Goal: Complete application form: Complete application form

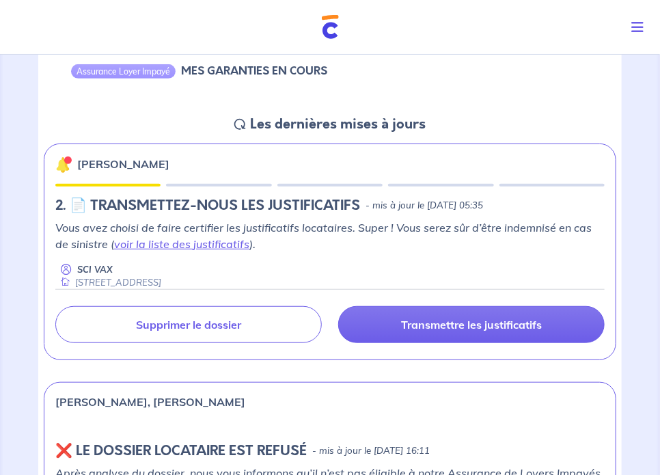
scroll to position [150, 0]
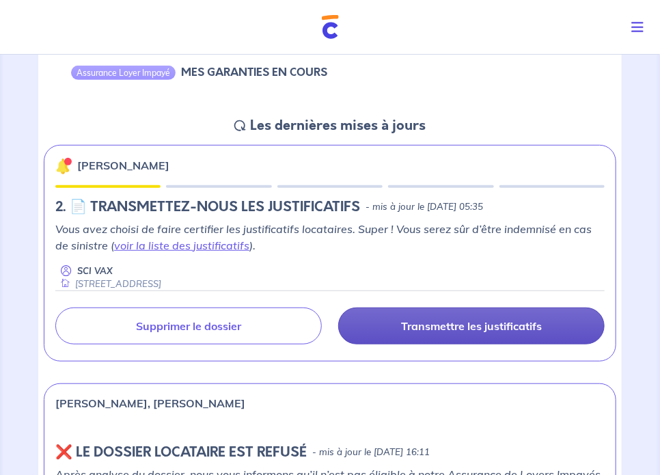
click at [473, 327] on p "Transmettre les justificatifs" at bounding box center [471, 326] width 141 height 14
click at [474, 325] on p "Transmettre les justificatifs" at bounding box center [471, 326] width 141 height 14
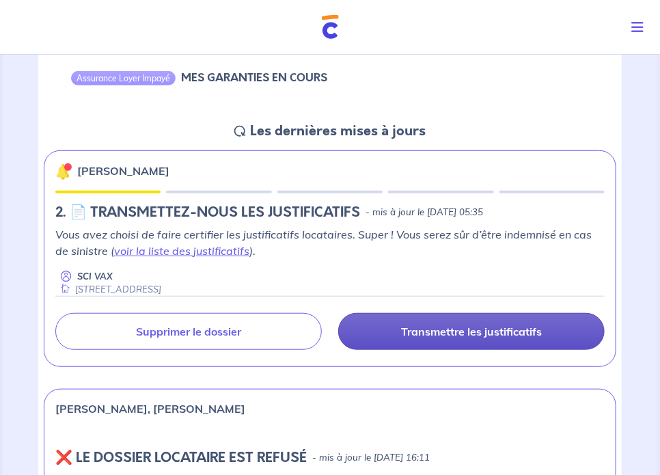
scroll to position [141, 0]
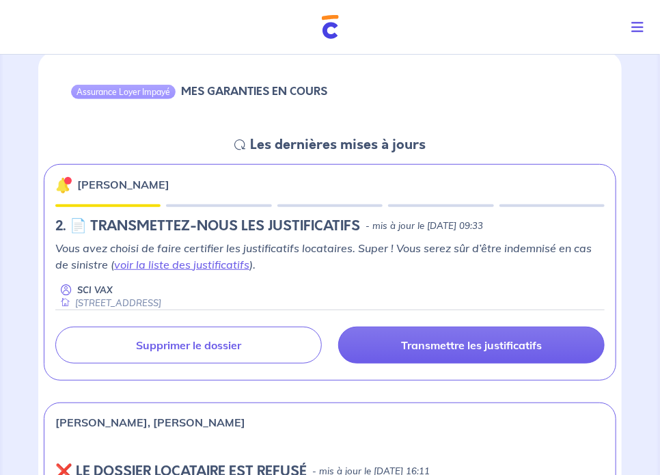
scroll to position [133, 0]
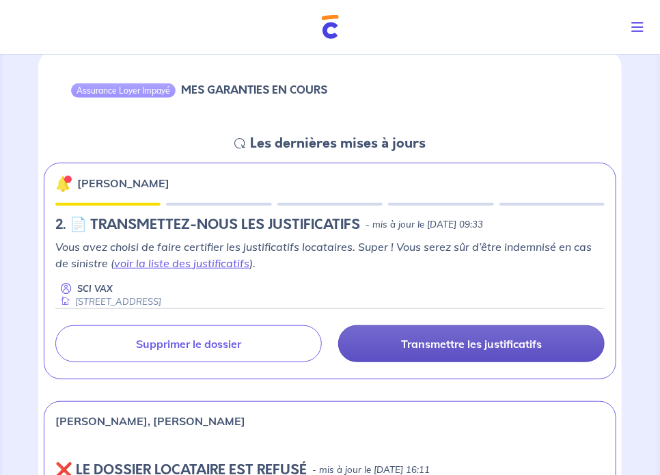
click at [443, 346] on p "Transmettre les justificatifs" at bounding box center [471, 344] width 141 height 14
click at [492, 340] on p "Transmettre les justificatifs" at bounding box center [471, 344] width 141 height 14
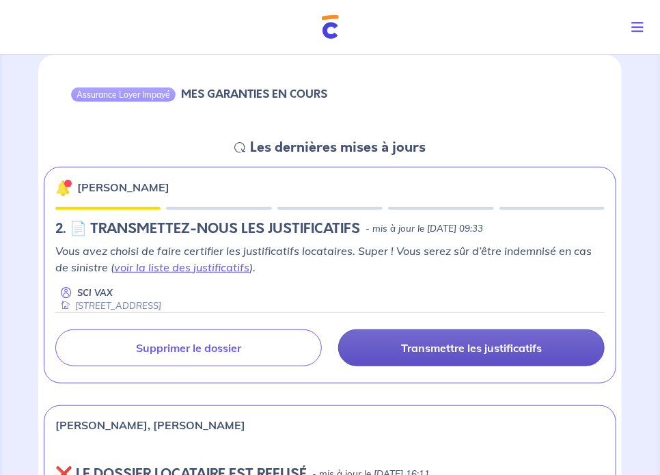
scroll to position [137, 0]
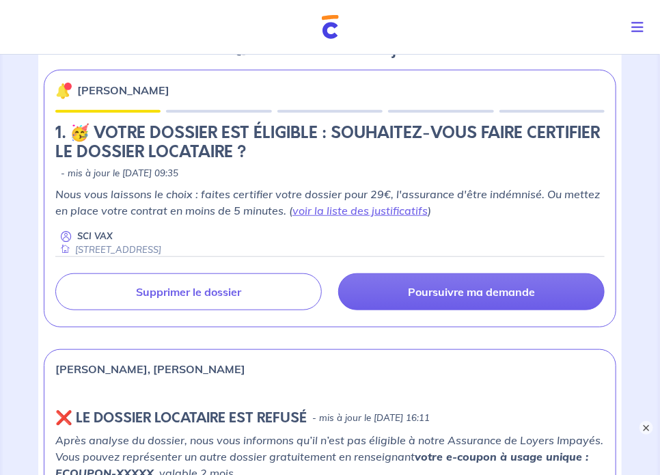
scroll to position [226, 0]
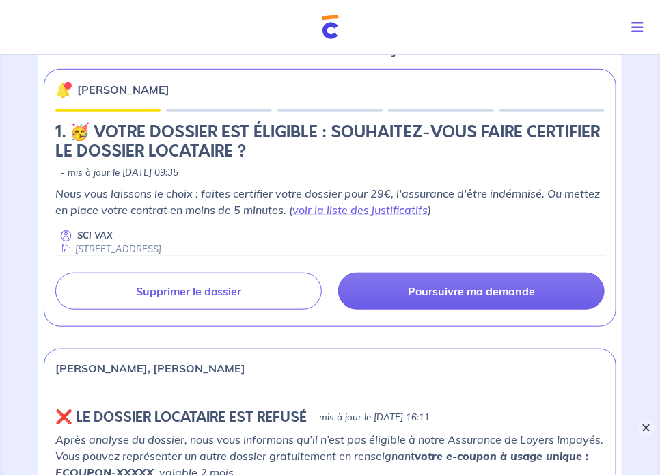
click at [648, 424] on button "×" at bounding box center [646, 427] width 16 height 16
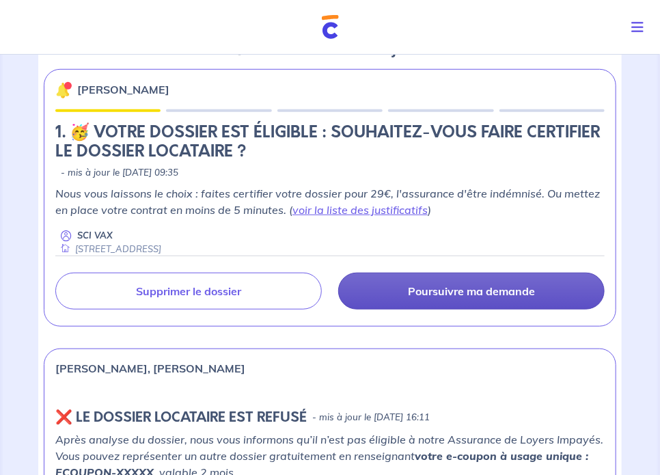
click at [457, 292] on p "Poursuivre ma demande" at bounding box center [471, 291] width 127 height 14
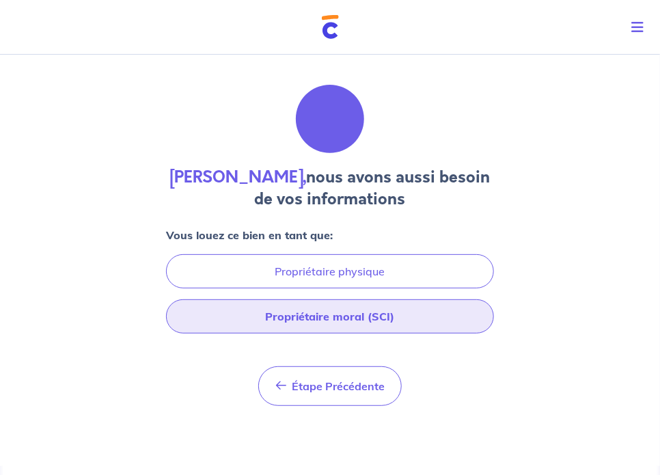
click at [349, 321] on button "Propriétaire moral (SCI)" at bounding box center [330, 316] width 328 height 34
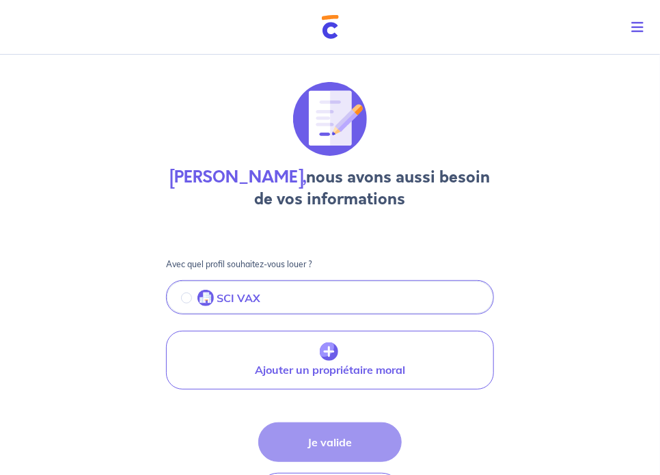
click at [244, 303] on p "SCI VAX" at bounding box center [239, 298] width 44 height 16
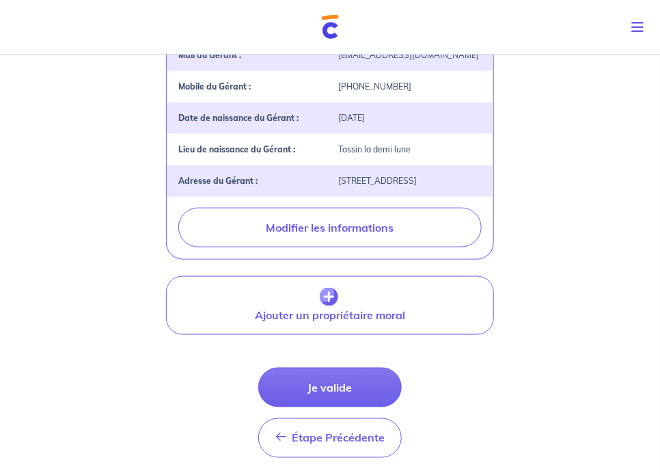
scroll to position [440, 0]
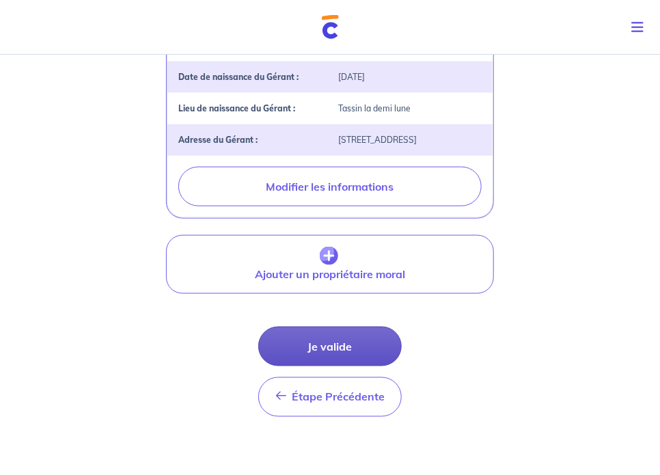
click at [334, 357] on button "Je valide" at bounding box center [329, 347] width 143 height 40
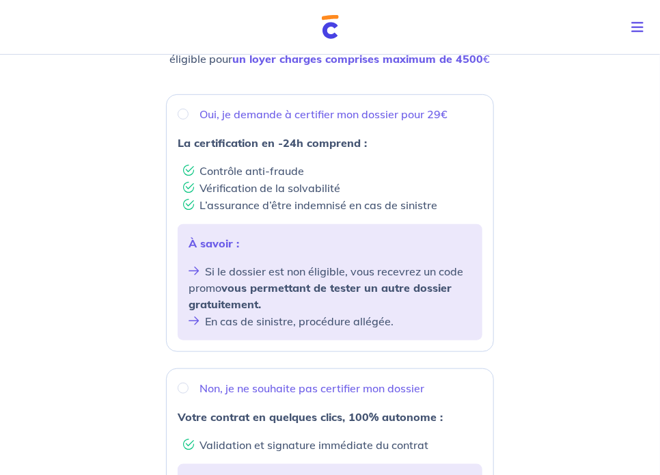
scroll to position [206, 0]
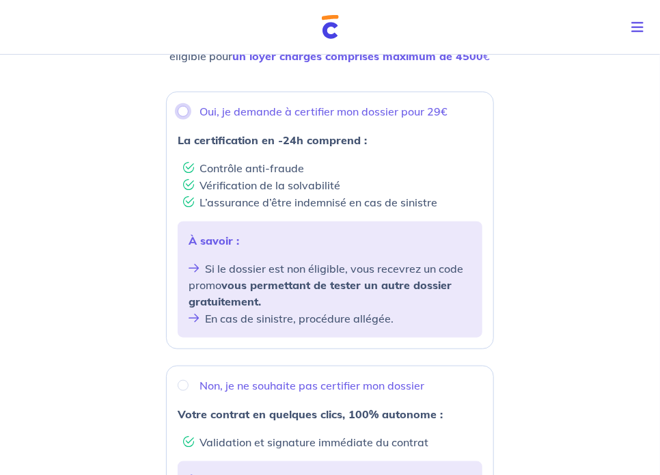
click at [182, 111] on input "Oui, je demande à certifier mon dossier pour 29€" at bounding box center [183, 111] width 11 height 11
radio input "true"
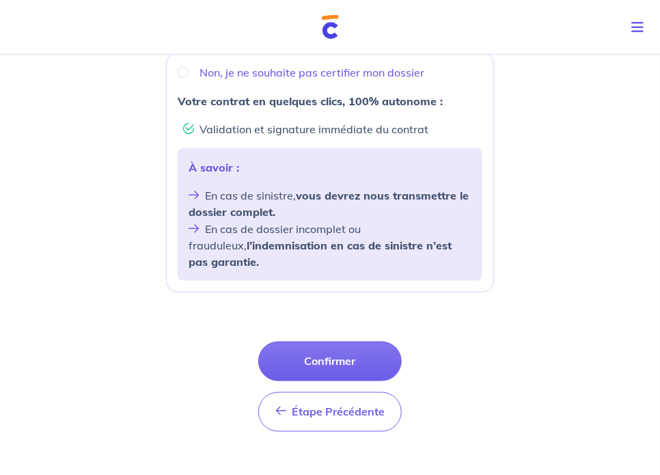
scroll to position [533, 0]
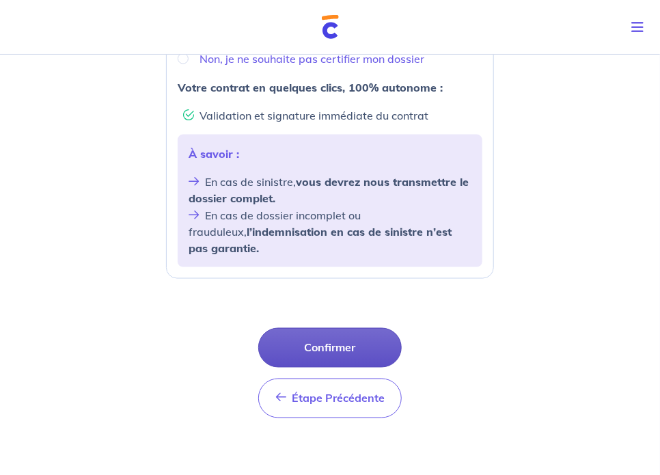
click at [331, 334] on button "Confirmer" at bounding box center [329, 348] width 143 height 40
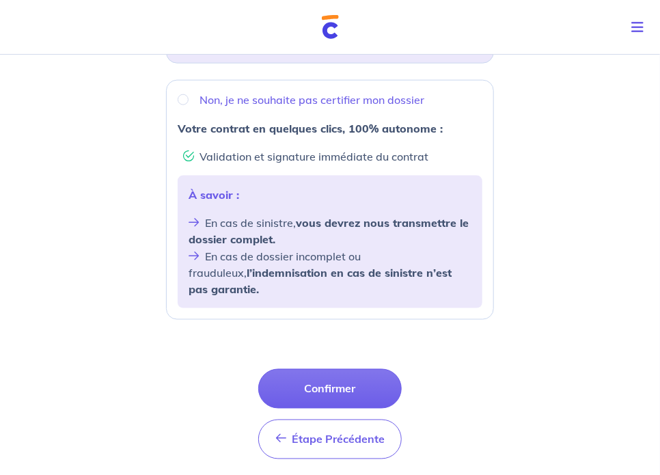
scroll to position [525, 0]
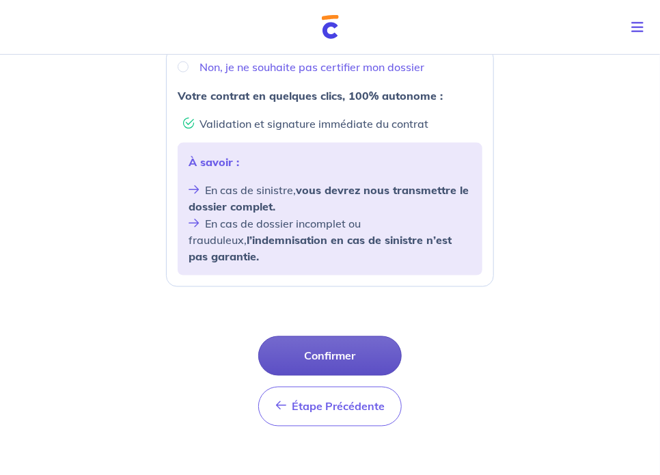
click at [324, 336] on button "Confirmer" at bounding box center [329, 356] width 143 height 40
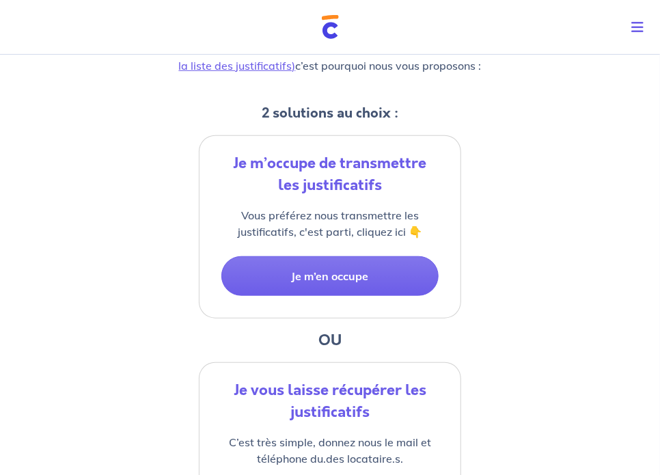
scroll to position [226, 0]
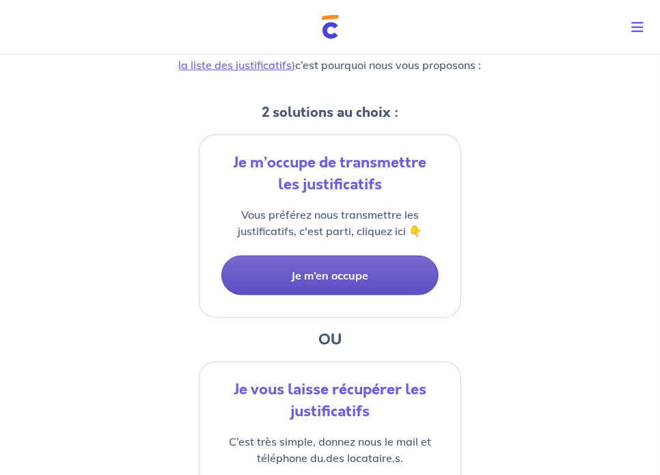
click at [333, 277] on button "Je m’en occupe" at bounding box center [329, 276] width 217 height 40
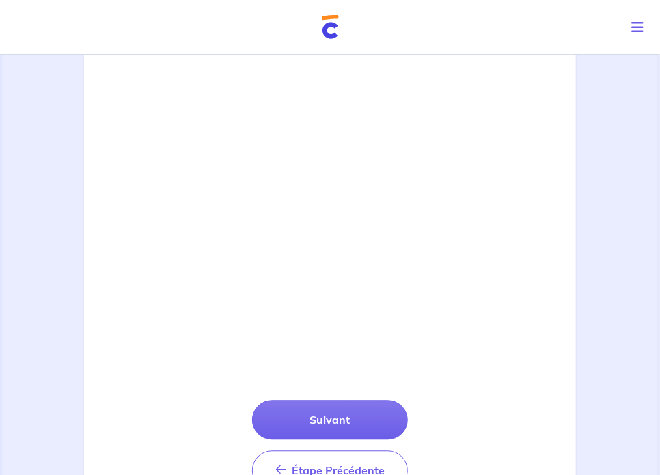
scroll to position [820, 0]
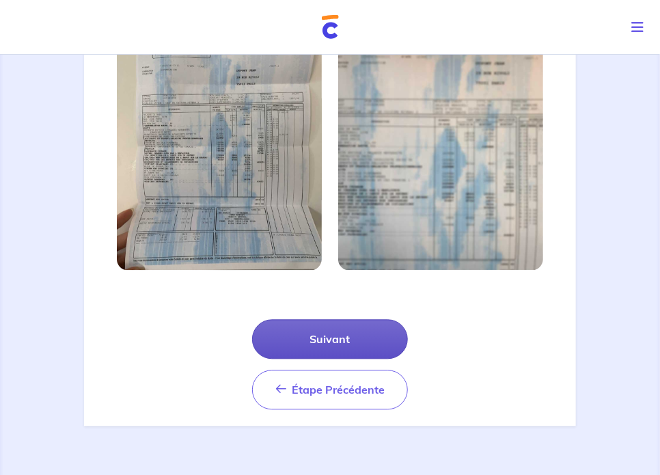
click at [335, 338] on button "Suivant" at bounding box center [330, 340] width 156 height 40
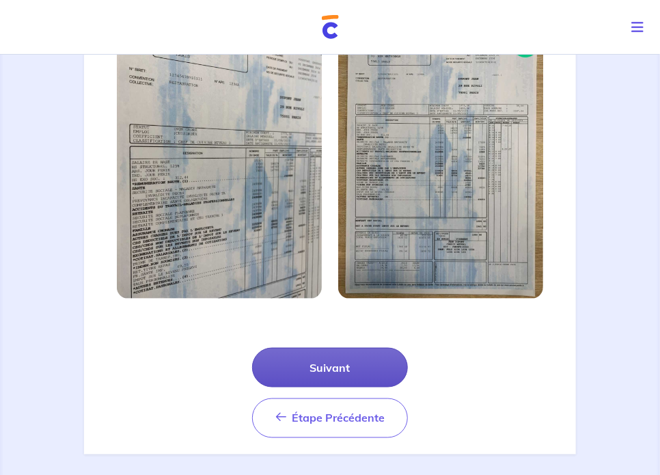
scroll to position [473, 0]
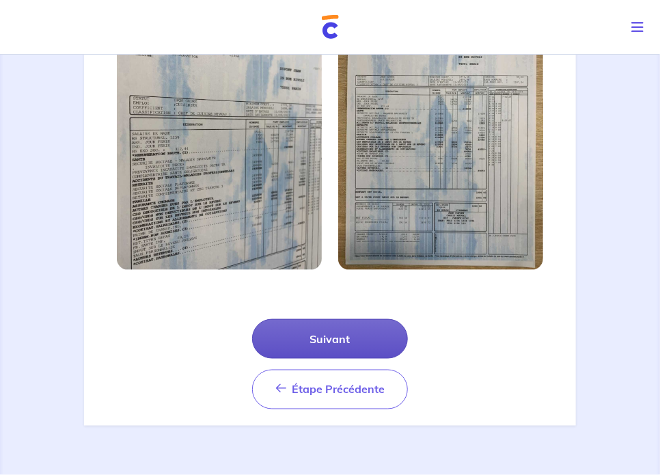
click at [333, 334] on button "Suivant" at bounding box center [330, 339] width 156 height 40
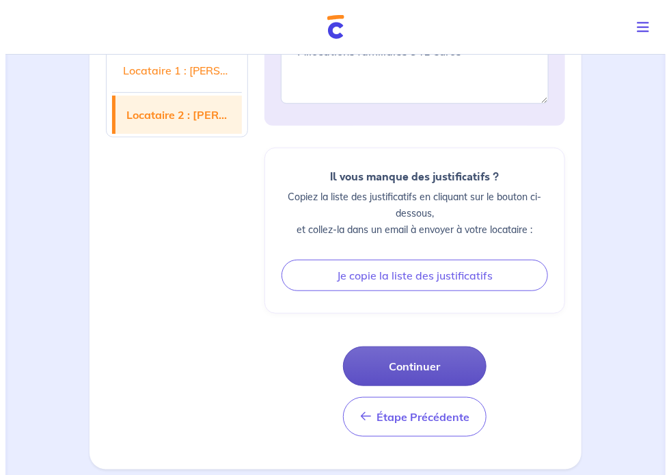
scroll to position [1855, 0]
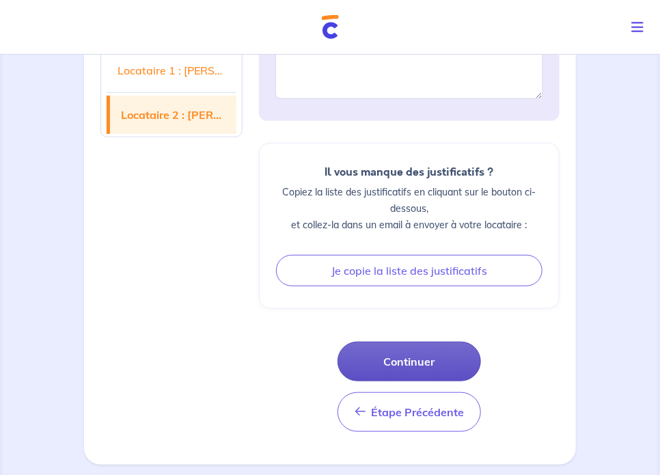
click at [423, 357] on button "Continuer" at bounding box center [408, 362] width 143 height 40
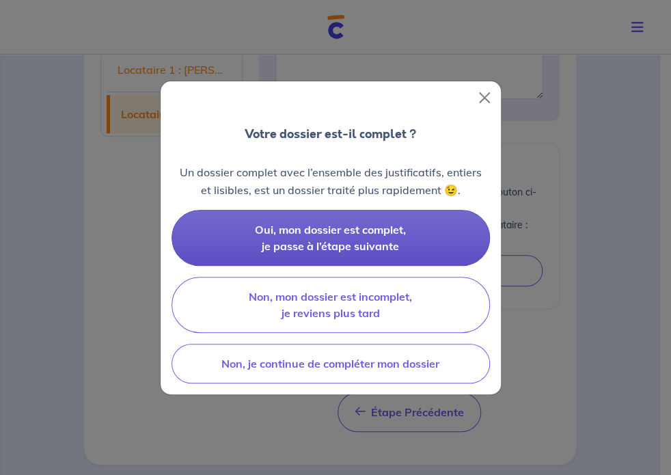
click at [339, 237] on button "Oui, mon dossier est complet, je passe à l’étape suivante" at bounding box center [330, 238] width 318 height 56
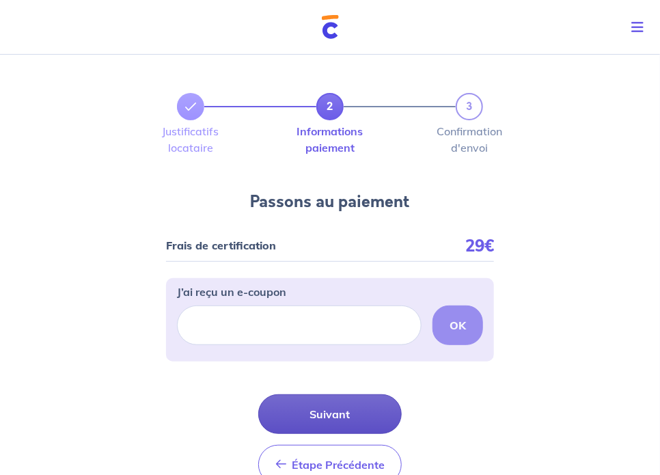
click at [331, 413] on button "Suivant" at bounding box center [329, 414] width 143 height 40
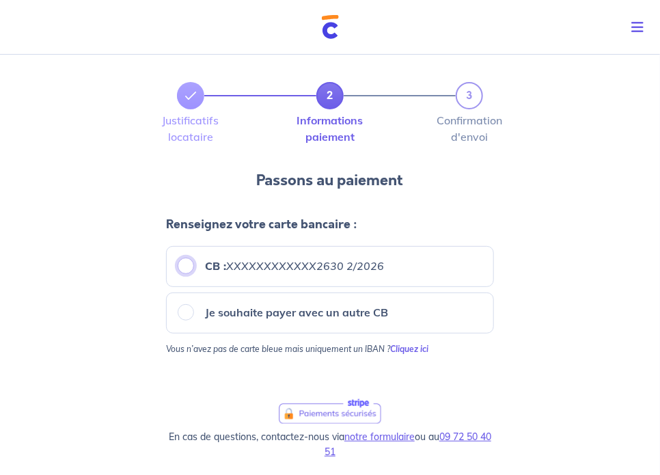
click at [186, 266] on input "CB : XXXXXXXXXXXX2630 2/2026" at bounding box center [186, 266] width 16 height 16
radio input "true"
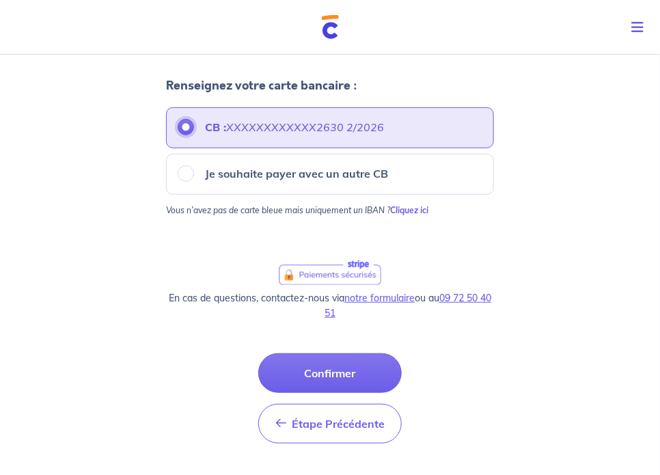
scroll to position [141, 0]
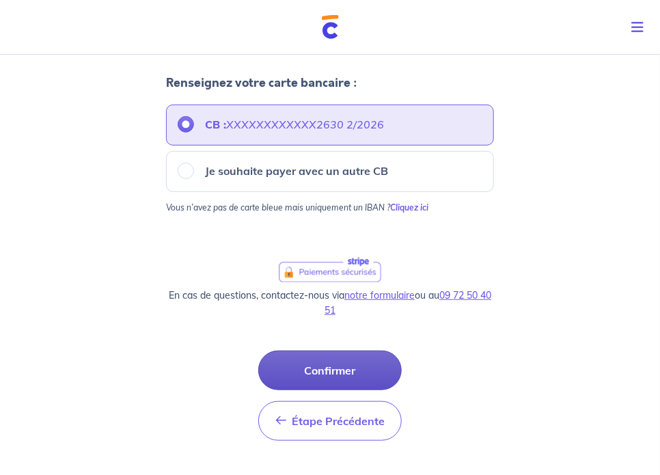
click at [331, 363] on button "Confirmer" at bounding box center [329, 370] width 143 height 40
